Goal: Find specific page/section

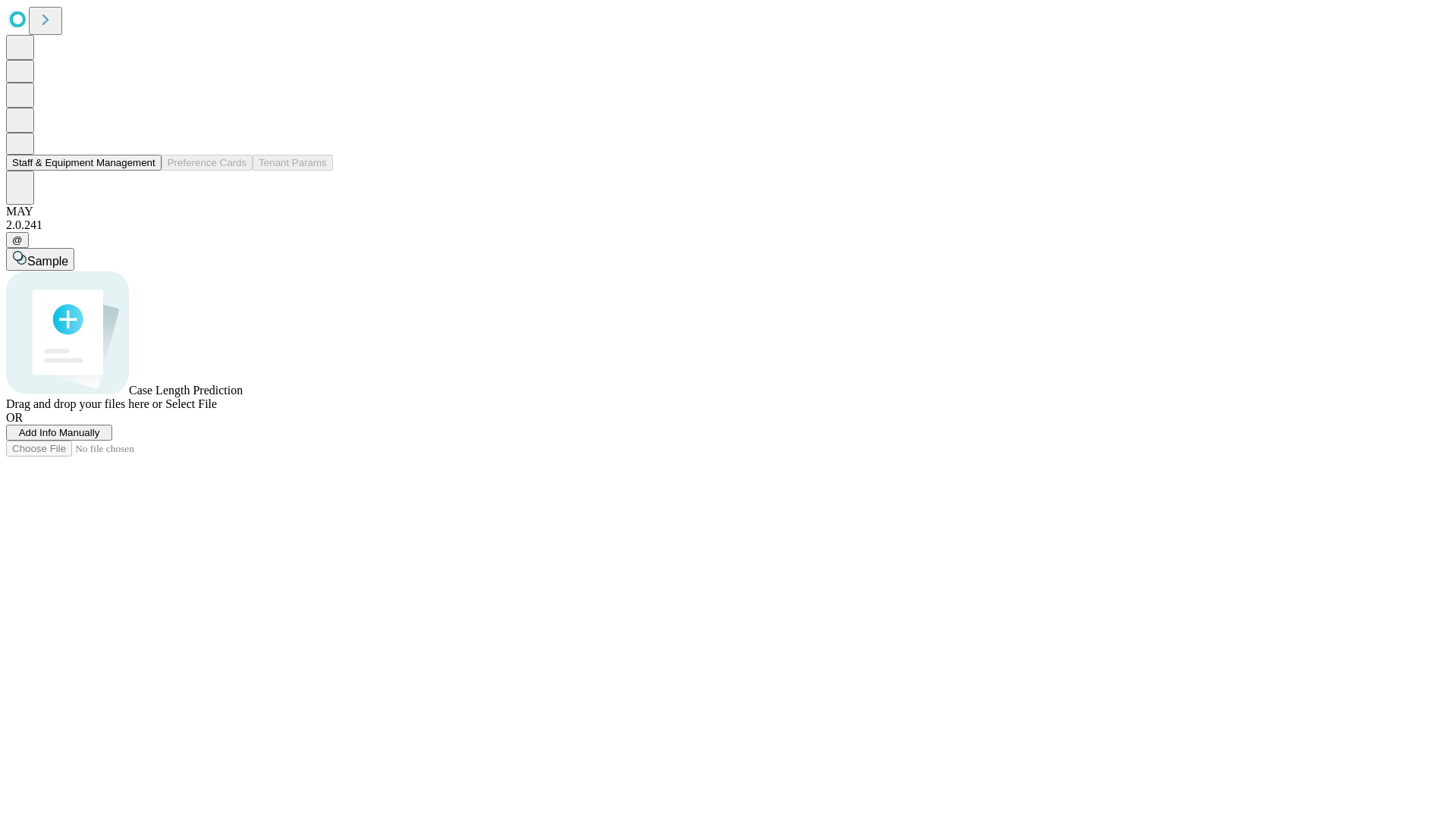
click at [145, 170] on button "Staff & Equipment Management" at bounding box center [84, 162] width 155 height 16
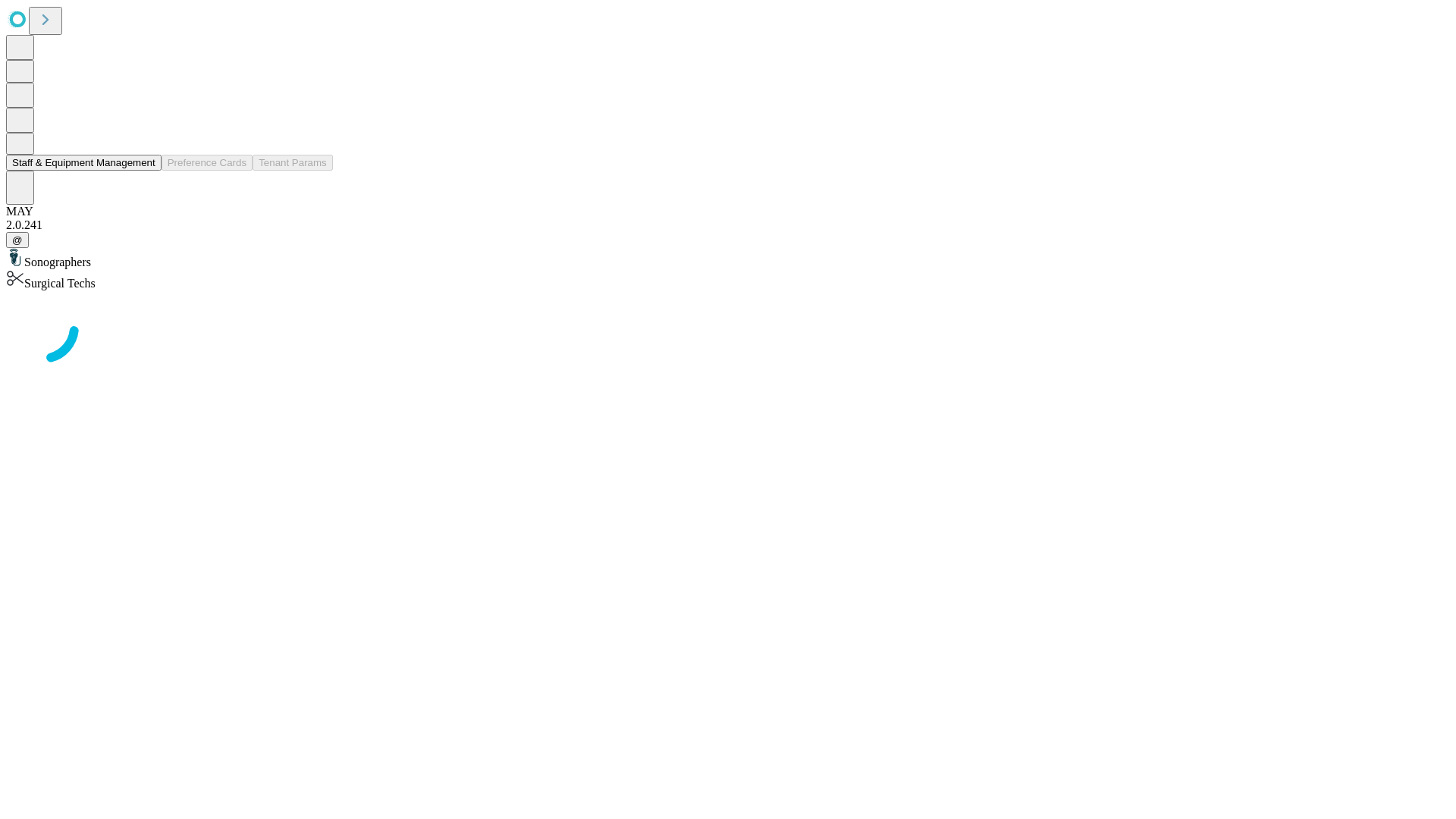
click at [145, 170] on button "Staff & Equipment Management" at bounding box center [84, 162] width 155 height 16
